Goal: Transaction & Acquisition: Download file/media

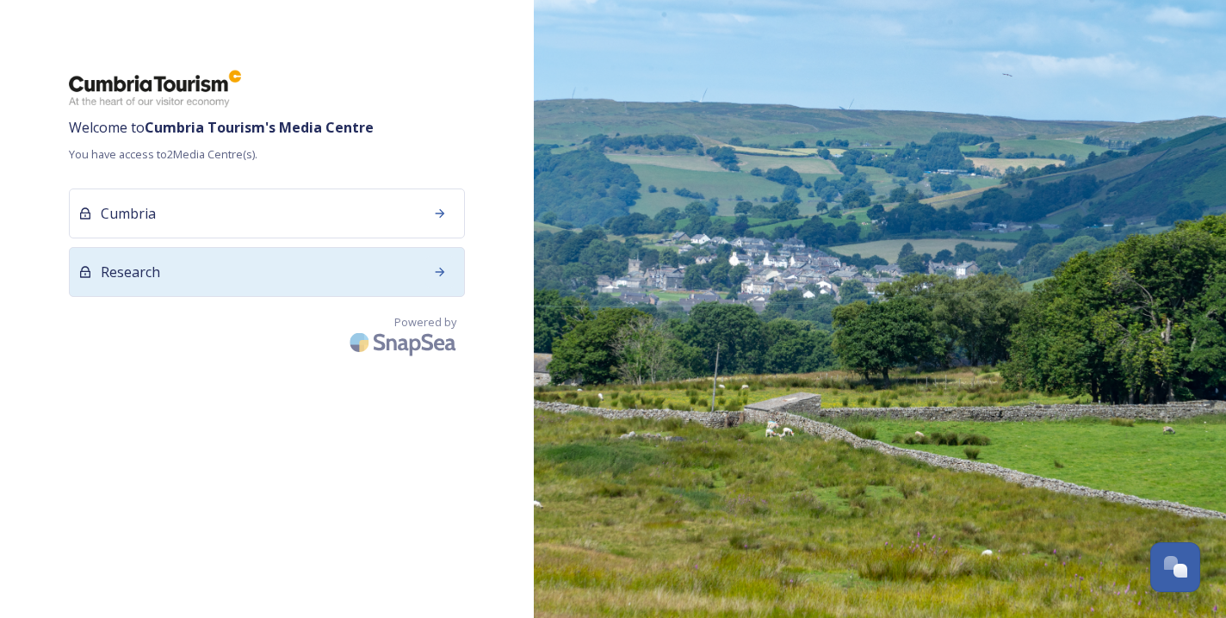
click at [434, 268] on icon at bounding box center [440, 272] width 14 height 14
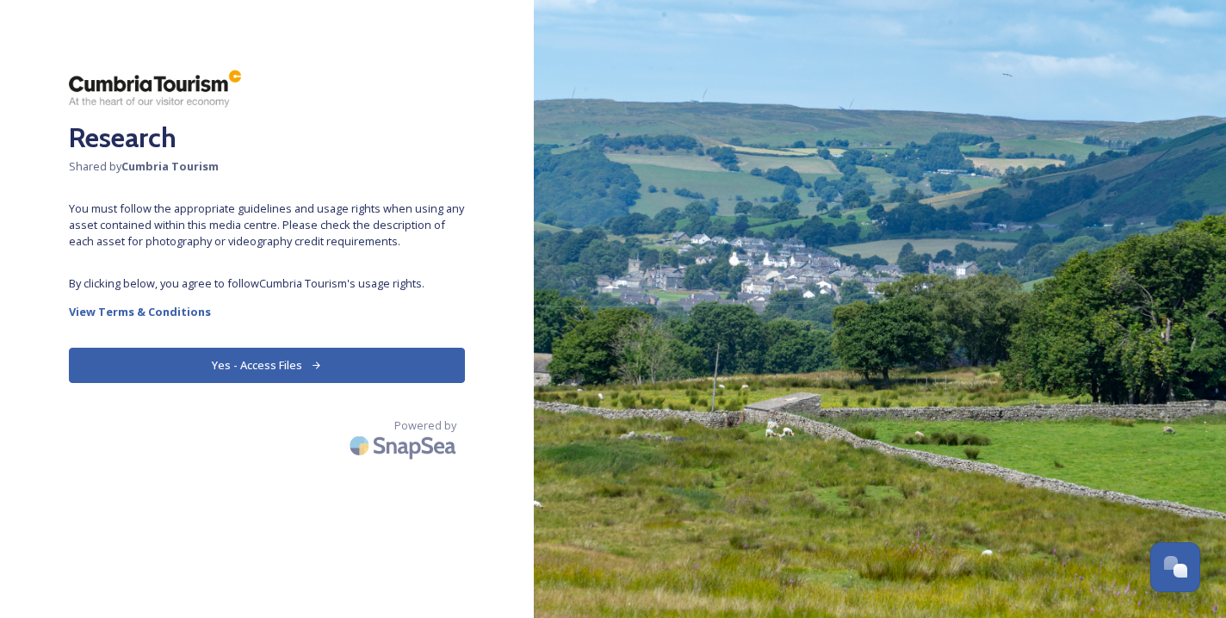
click at [337, 363] on button "Yes - Access Files" at bounding box center [267, 365] width 396 height 35
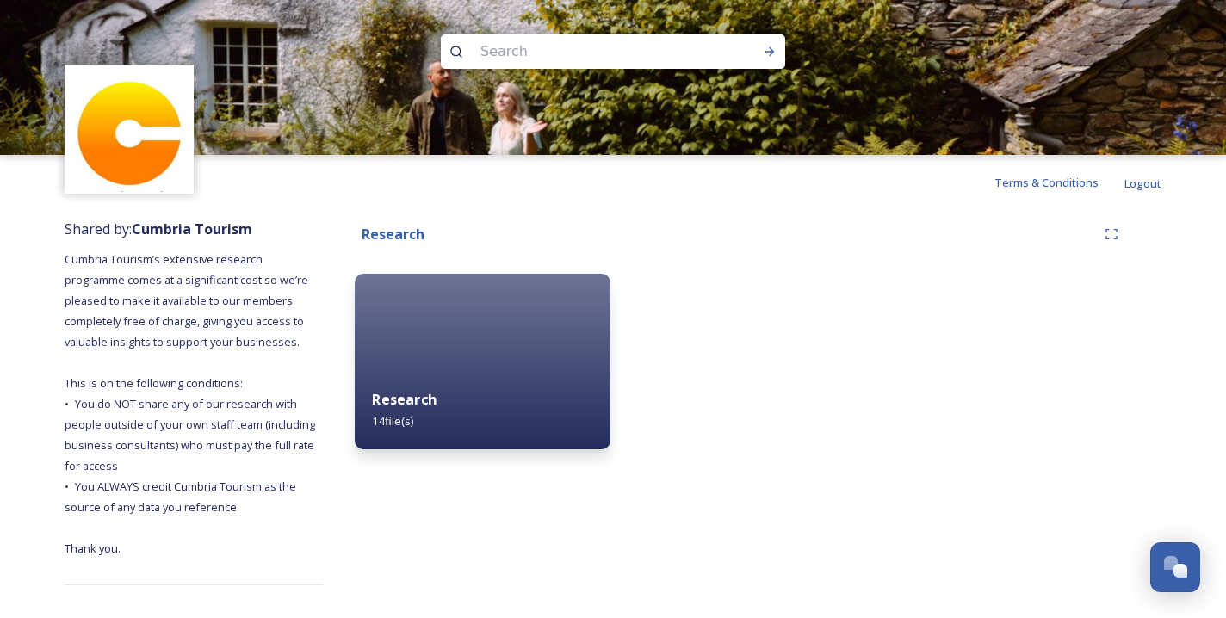
click at [441, 422] on div "Research 14 file(s)" at bounding box center [483, 410] width 256 height 78
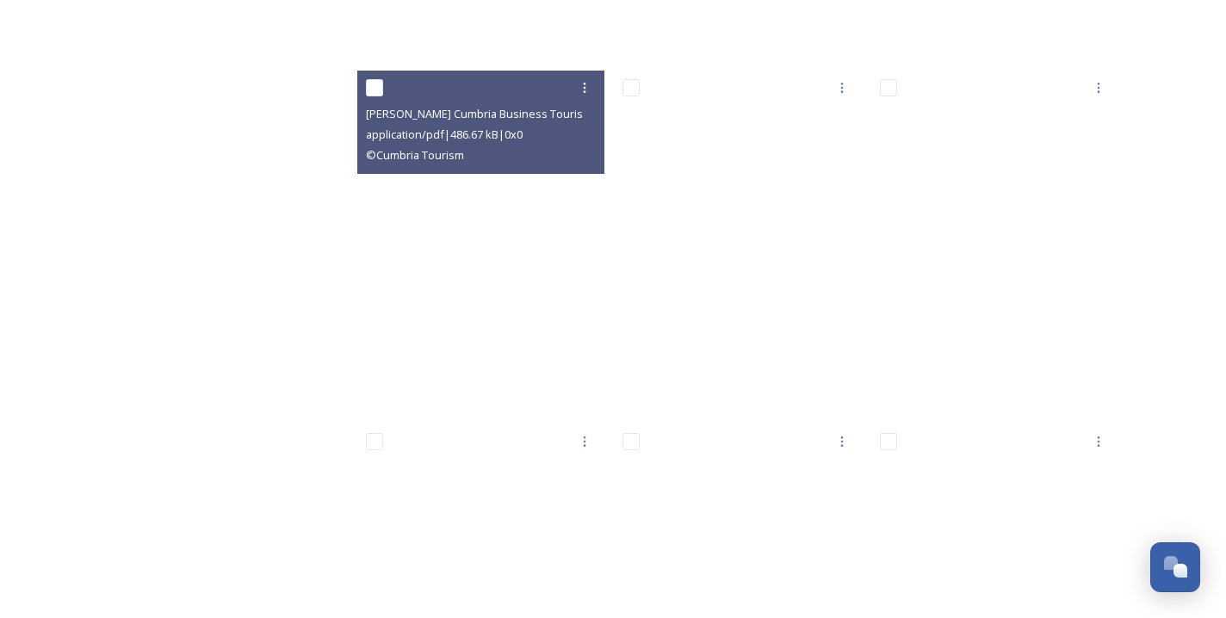
scroll to position [960, 0]
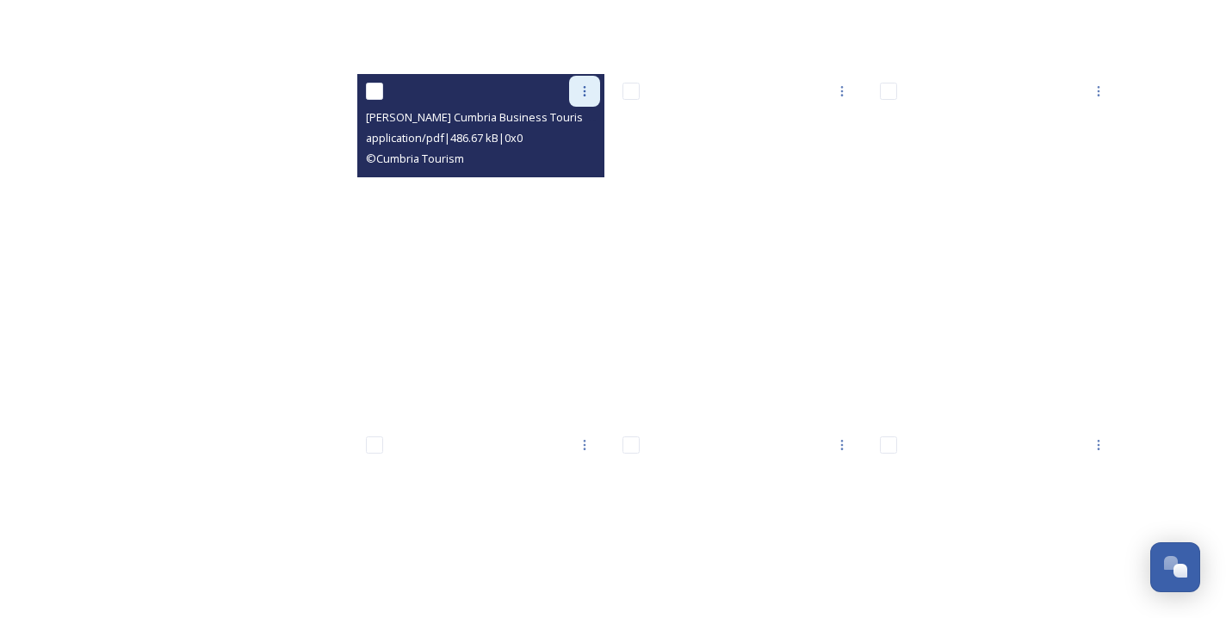
click at [589, 88] on icon at bounding box center [585, 91] width 14 height 14
click at [548, 163] on span "Download" at bounding box center [564, 162] width 53 height 16
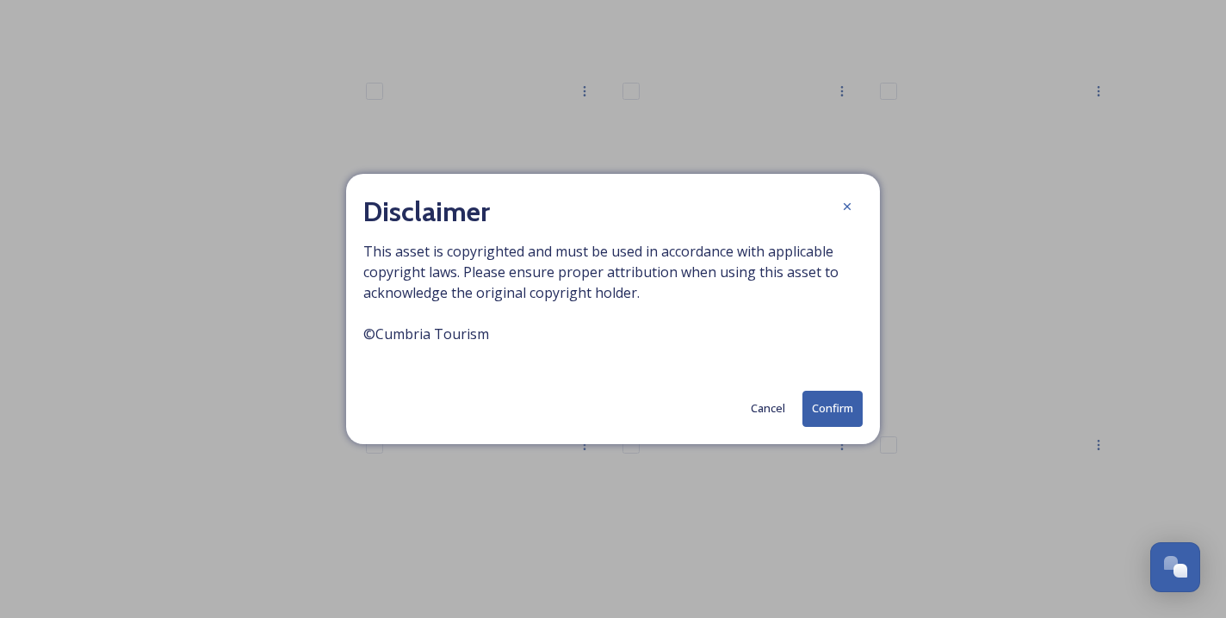
click at [827, 408] on button "Confirm" at bounding box center [833, 408] width 60 height 35
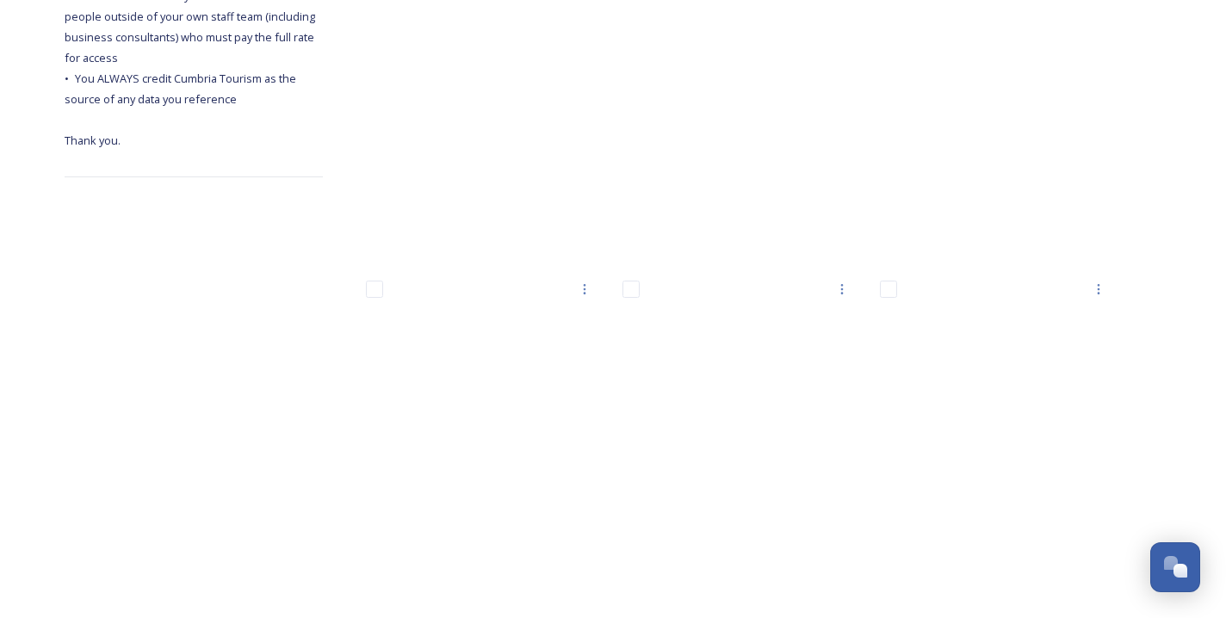
scroll to position [406, 0]
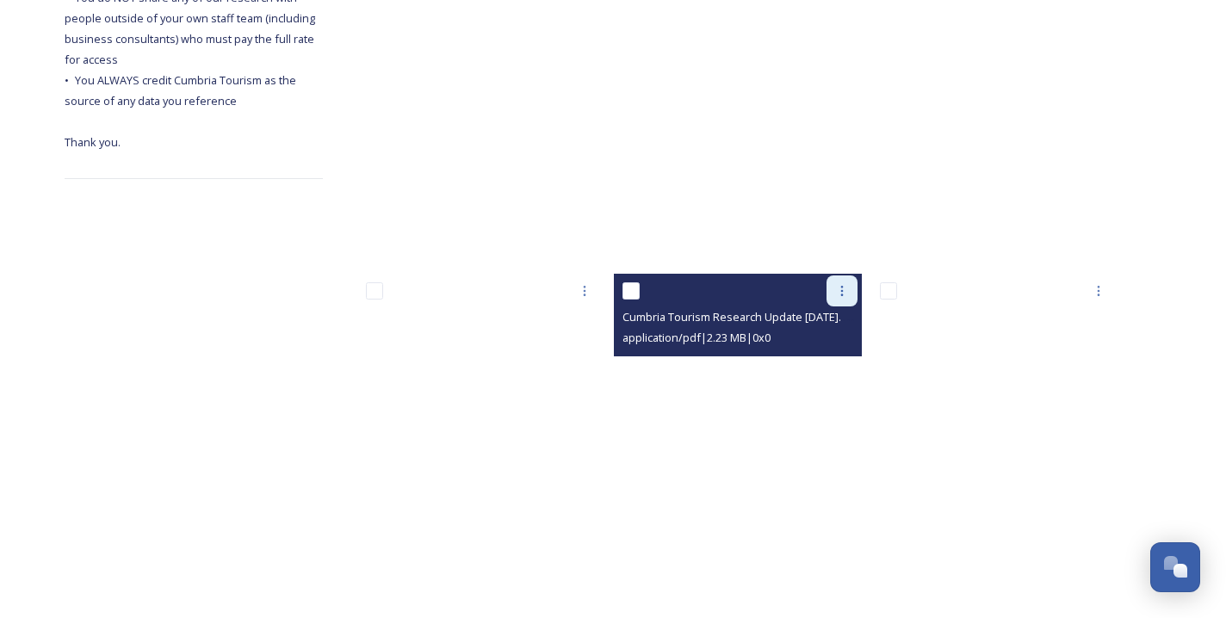
click at [845, 286] on icon at bounding box center [842, 291] width 14 height 14
click at [829, 358] on span "Download" at bounding box center [822, 362] width 53 height 16
